Goal: Entertainment & Leisure: Consume media (video, audio)

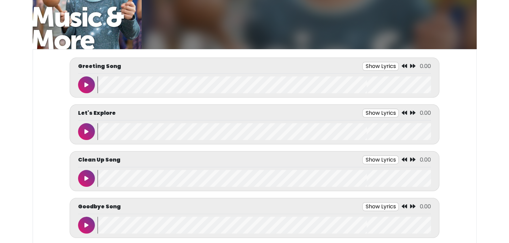
scroll to position [69, 0]
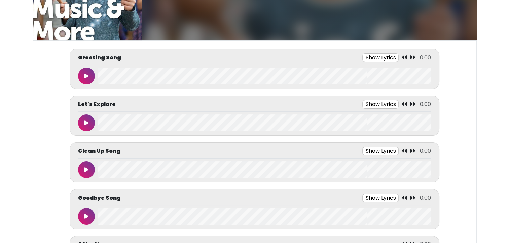
click at [83, 73] on button at bounding box center [86, 76] width 17 height 17
click at [82, 71] on button at bounding box center [86, 76] width 17 height 17
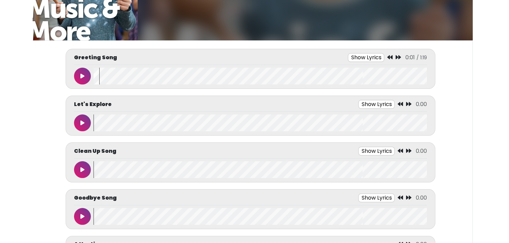
click at [94, 81] on wave at bounding box center [259, 76] width 333 height 17
click at [80, 72] on button at bounding box center [82, 76] width 17 height 17
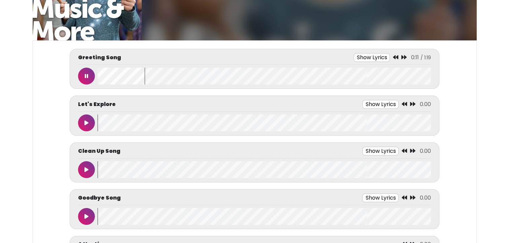
click at [82, 73] on button at bounding box center [86, 76] width 17 height 17
click at [98, 76] on wave at bounding box center [264, 76] width 333 height 17
click at [83, 72] on button at bounding box center [86, 76] width 17 height 17
click at [80, 71] on button at bounding box center [86, 76] width 17 height 17
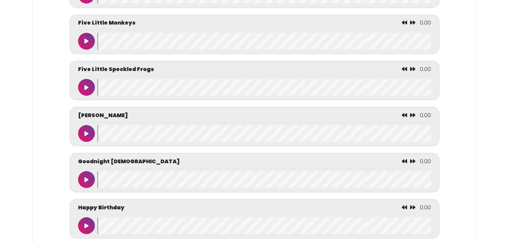
scroll to position [1212, 0]
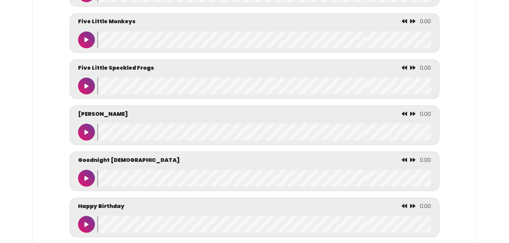
click at [86, 40] on icon at bounding box center [86, 39] width 4 height 5
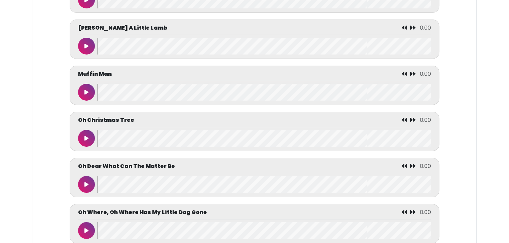
scroll to position [2220, 0]
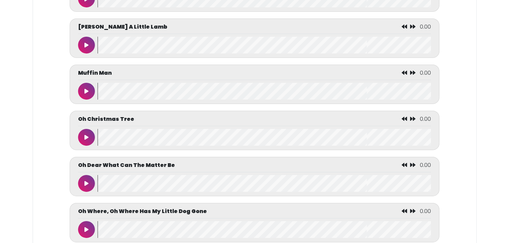
click at [86, 43] on button at bounding box center [86, 45] width 17 height 17
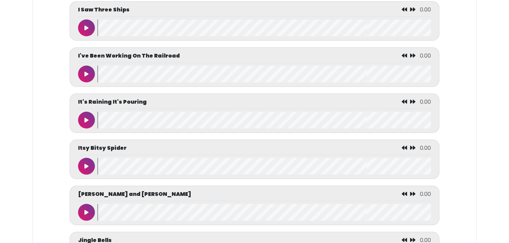
scroll to position [1824, 0]
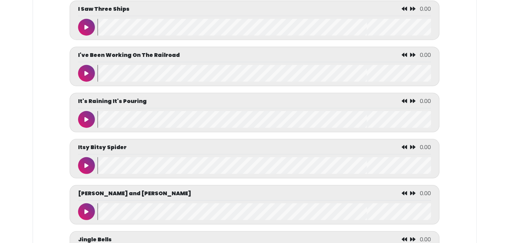
click at [84, 168] on icon at bounding box center [86, 165] width 4 height 5
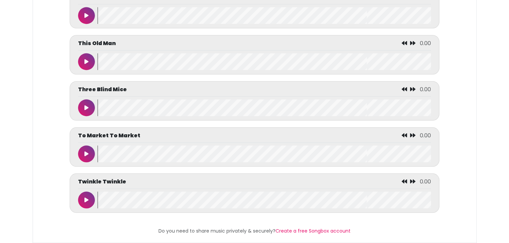
scroll to position [3133, 0]
click at [83, 191] on button at bounding box center [86, 199] width 17 height 17
click at [84, 191] on button at bounding box center [86, 199] width 17 height 17
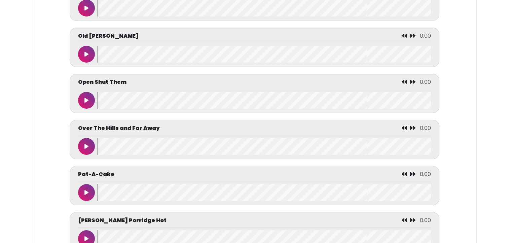
scroll to position [2442, 0]
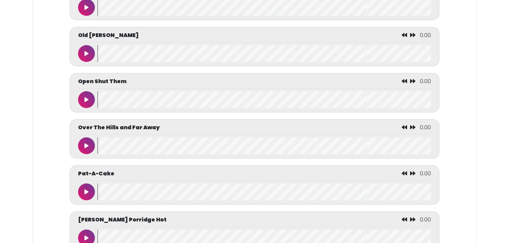
click at [85, 99] on icon at bounding box center [86, 99] width 4 height 5
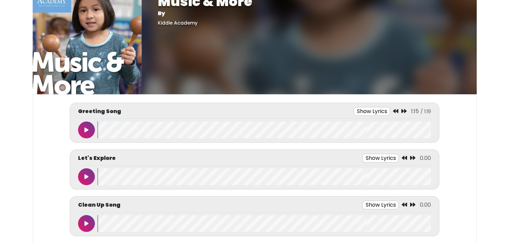
scroll to position [56, 0]
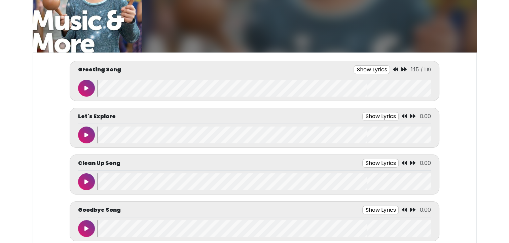
click at [84, 132] on icon at bounding box center [86, 134] width 4 height 5
click at [82, 131] on button at bounding box center [86, 134] width 17 height 17
click at [84, 178] on button at bounding box center [86, 181] width 17 height 17
click at [80, 182] on button at bounding box center [86, 181] width 17 height 17
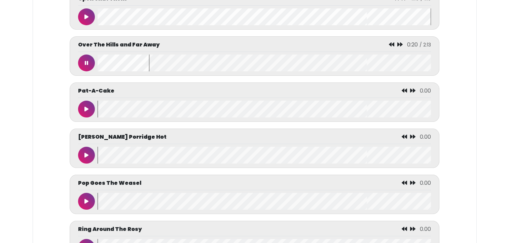
scroll to position [2524, 0]
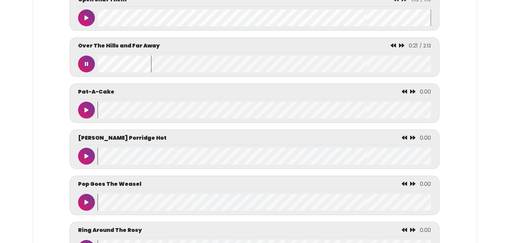
click at [82, 67] on button at bounding box center [86, 63] width 17 height 17
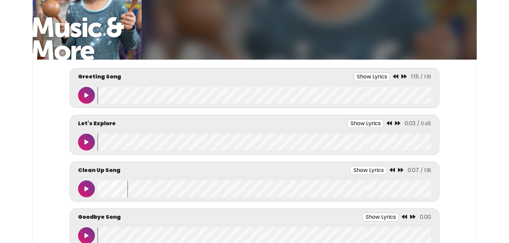
scroll to position [54, 0]
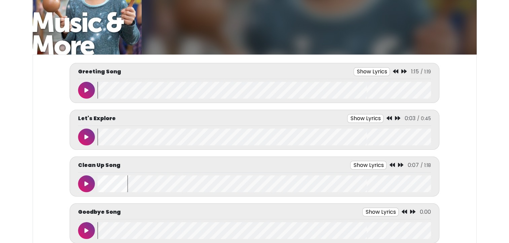
click at [87, 178] on button at bounding box center [86, 183] width 17 height 17
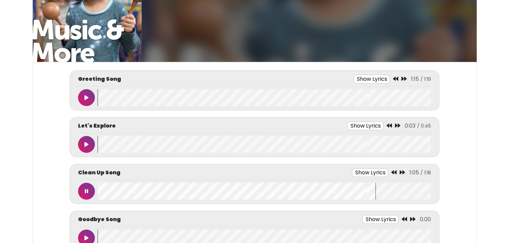
click at [81, 189] on button at bounding box center [86, 191] width 17 height 17
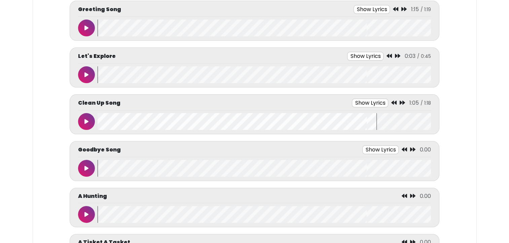
scroll to position [122, 0]
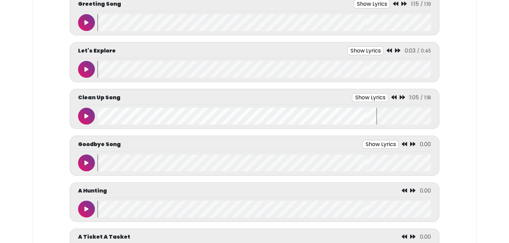
click at [83, 162] on button at bounding box center [86, 162] width 17 height 17
click at [81, 162] on button at bounding box center [86, 162] width 17 height 17
click at [83, 156] on button at bounding box center [86, 162] width 17 height 17
click at [99, 164] on wave at bounding box center [264, 162] width 333 height 17
click at [81, 166] on button at bounding box center [86, 162] width 17 height 17
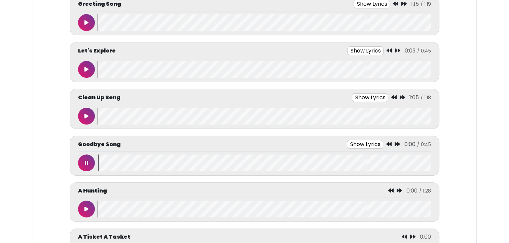
click at [84, 208] on icon at bounding box center [86, 208] width 4 height 5
click at [82, 213] on button at bounding box center [86, 208] width 17 height 17
